Goal: Transaction & Acquisition: Purchase product/service

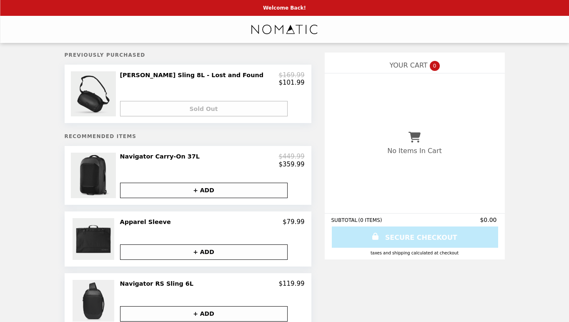
select select "****"
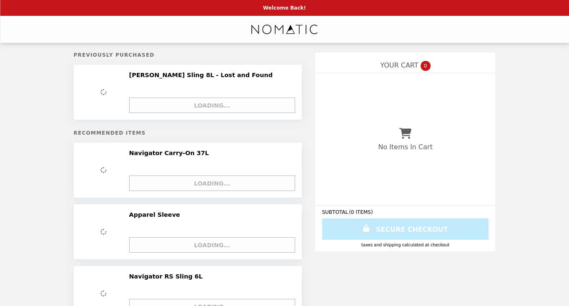
select select "****"
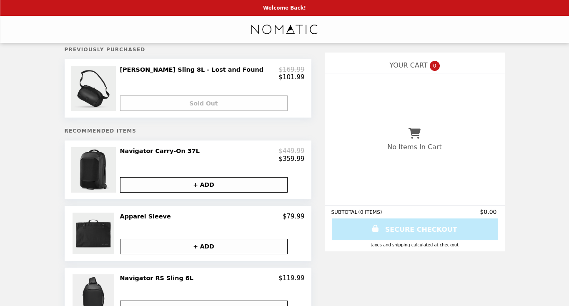
scroll to position [8, 0]
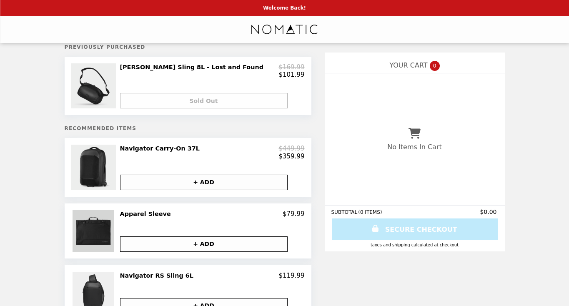
click at [106, 234] on img at bounding box center [94, 231] width 44 height 42
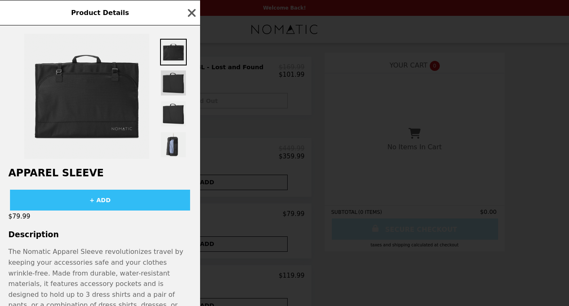
click at [178, 77] on img at bounding box center [173, 83] width 27 height 27
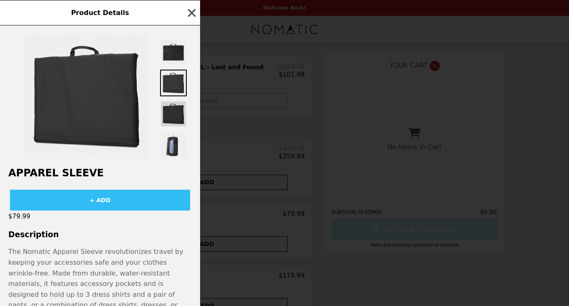
click at [179, 102] on img at bounding box center [173, 113] width 27 height 27
click at [178, 115] on img at bounding box center [173, 113] width 27 height 27
click at [177, 141] on img at bounding box center [173, 144] width 27 height 27
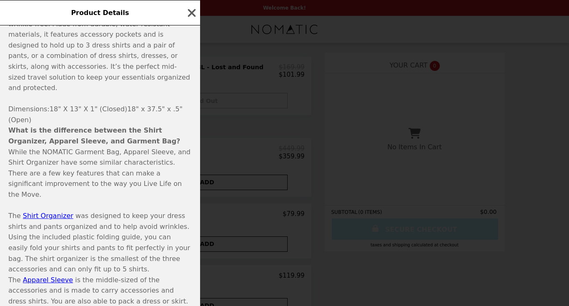
scroll to position [265, 0]
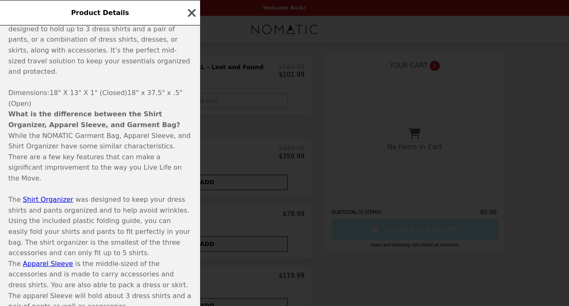
click at [189, 13] on icon "button" at bounding box center [191, 13] width 12 height 12
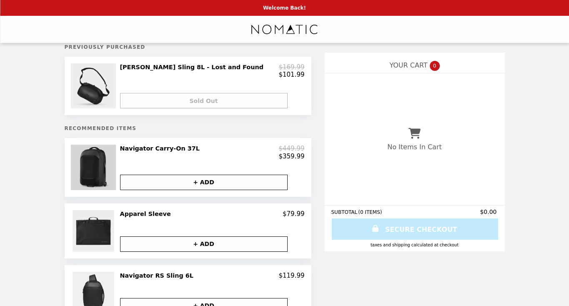
click at [109, 167] on img at bounding box center [94, 167] width 47 height 45
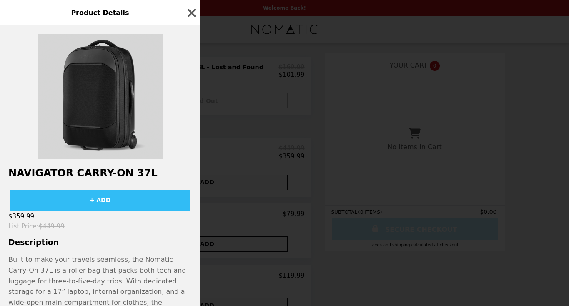
scroll to position [0, 0]
click at [121, 110] on img at bounding box center [99, 96] width 125 height 125
click at [103, 108] on img at bounding box center [99, 96] width 125 height 125
click at [98, 68] on img at bounding box center [99, 96] width 125 height 125
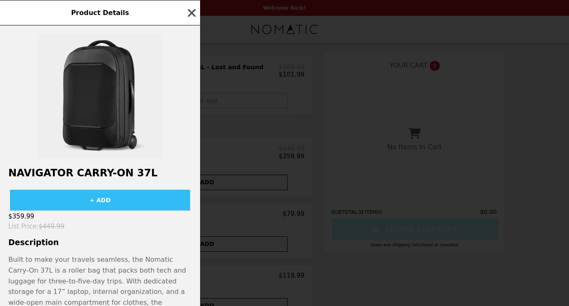
click at [191, 11] on icon "button" at bounding box center [192, 13] width 8 height 8
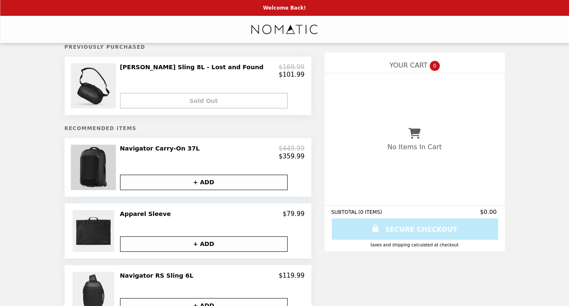
click at [102, 161] on img at bounding box center [94, 167] width 47 height 45
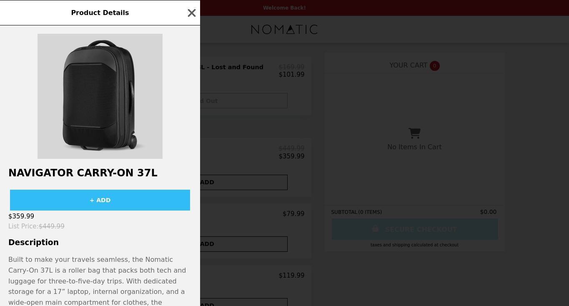
click at [100, 119] on img at bounding box center [99, 96] width 125 height 125
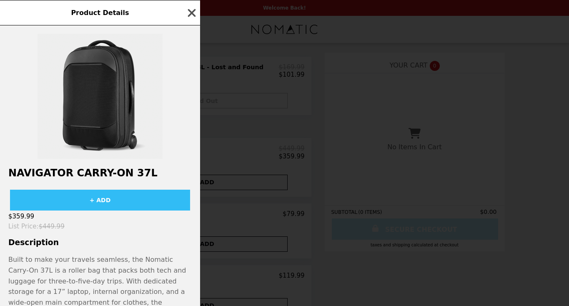
click at [193, 10] on icon "button" at bounding box center [192, 13] width 8 height 8
